Goal: Find specific page/section: Find specific page/section

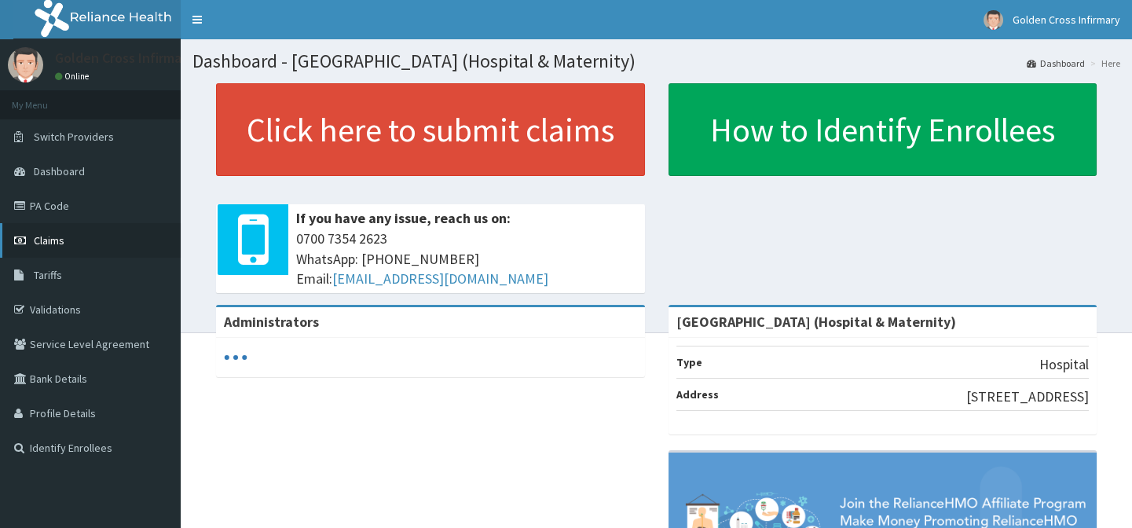
click at [79, 247] on link "Claims" at bounding box center [90, 240] width 181 height 35
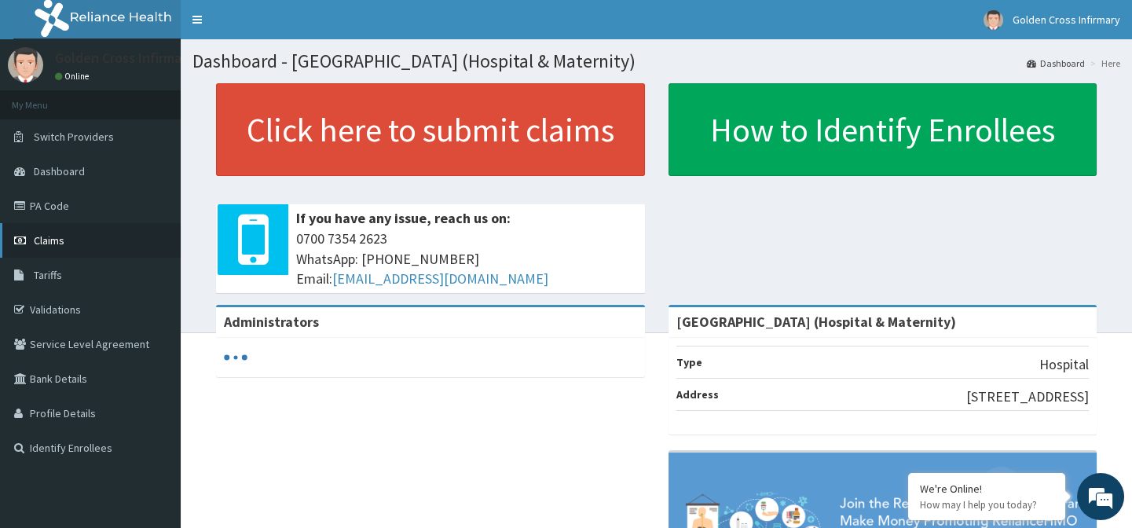
click at [90, 239] on link "Claims" at bounding box center [90, 240] width 181 height 35
click at [96, 310] on link "Validations" at bounding box center [90, 309] width 181 height 35
click at [58, 306] on link "Validations" at bounding box center [90, 309] width 181 height 35
click at [61, 309] on link "Validations" at bounding box center [90, 309] width 181 height 35
